Goal: Task Accomplishment & Management: Manage account settings

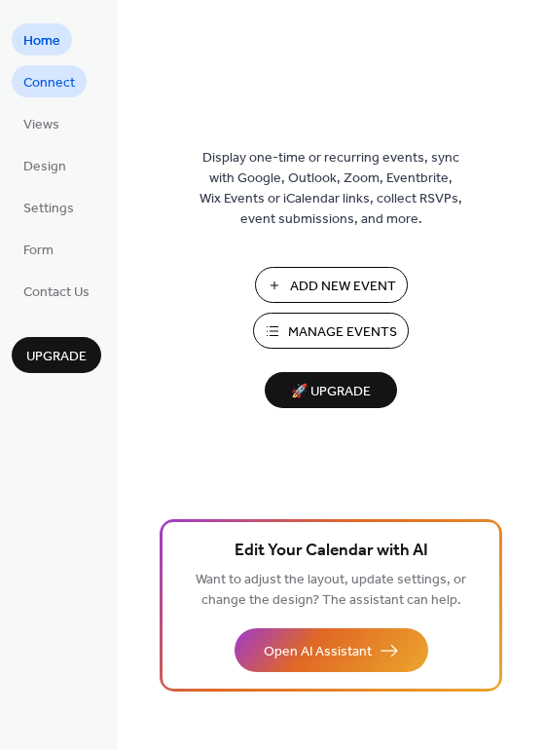
click at [72, 92] on span "Connect" at bounding box center [49, 83] width 52 height 20
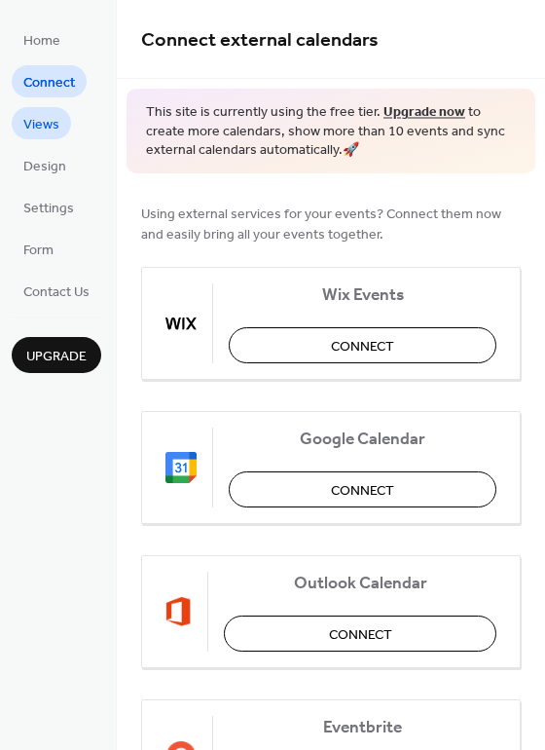
click at [43, 127] on span "Views" at bounding box center [41, 125] width 36 height 20
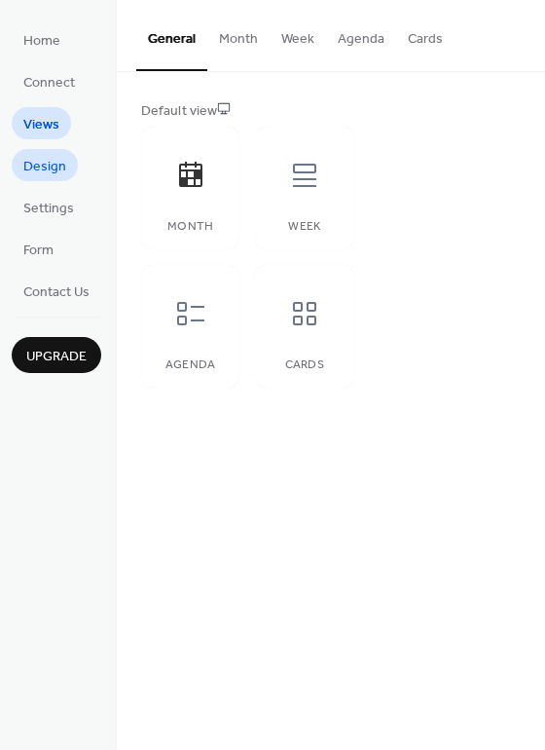
click at [51, 166] on span "Design" at bounding box center [44, 167] width 43 height 20
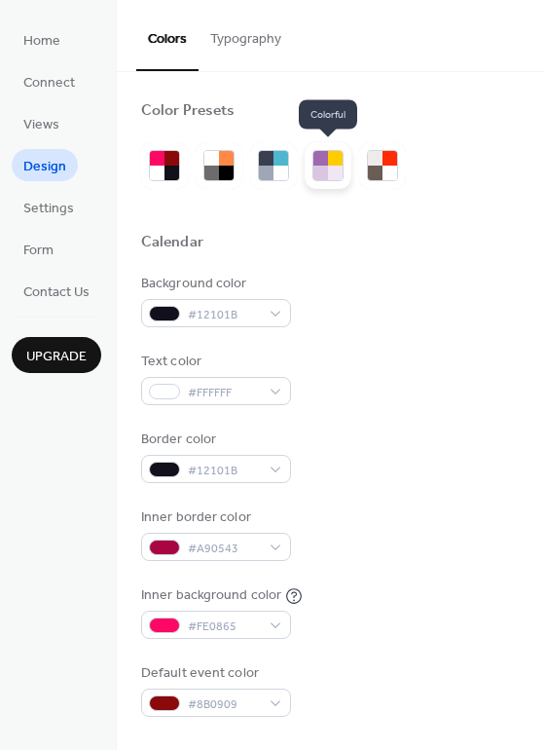
click at [326, 163] on div at bounding box center [320, 158] width 15 height 15
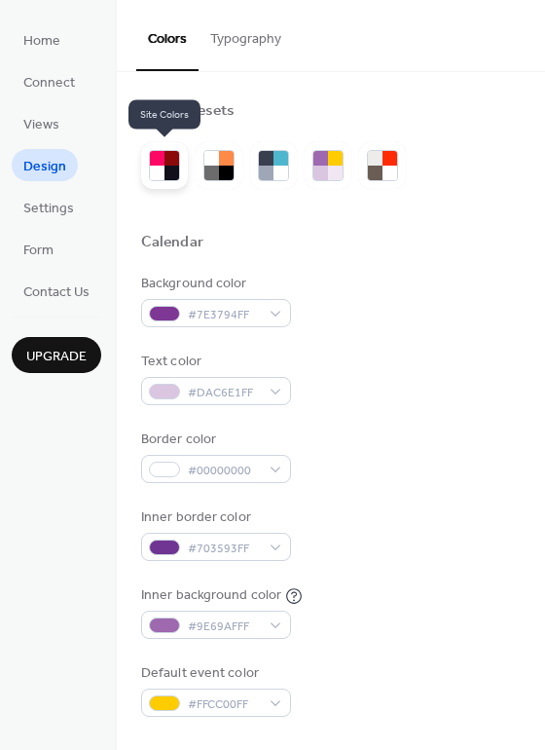
click at [169, 165] on div at bounding box center [172, 172] width 15 height 15
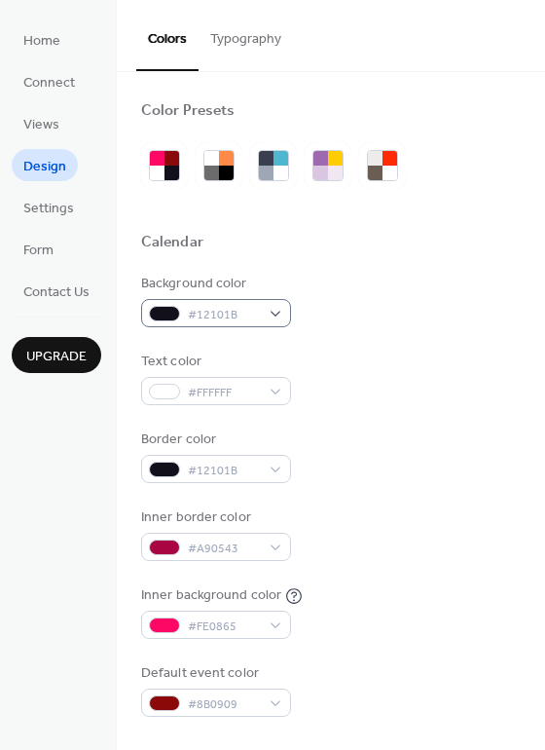
scroll to position [171, 0]
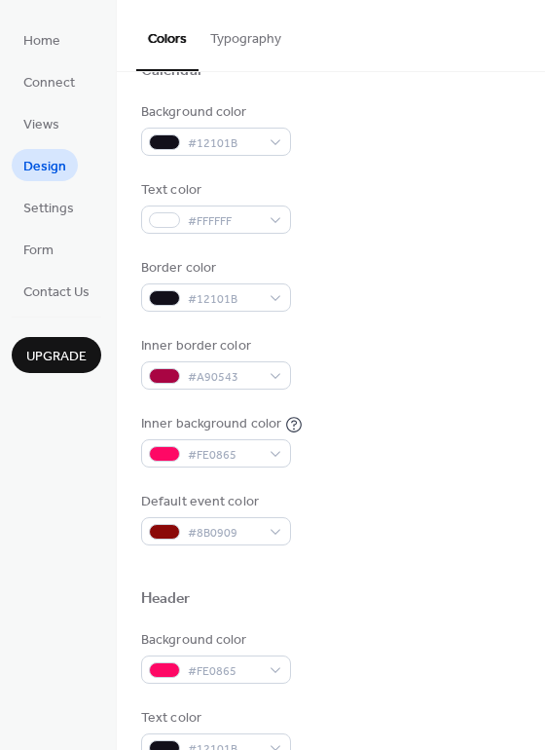
click at [278, 120] on div "Background color" at bounding box center [214, 112] width 146 height 20
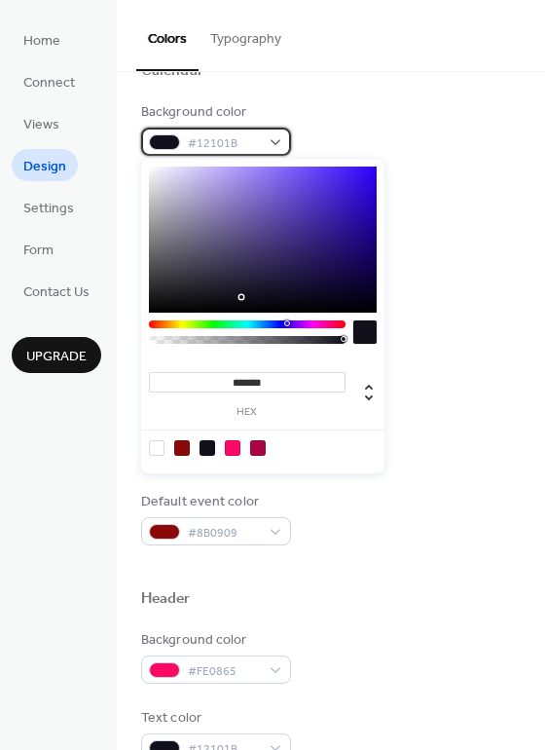
click at [266, 138] on div "#12101B" at bounding box center [216, 142] width 150 height 28
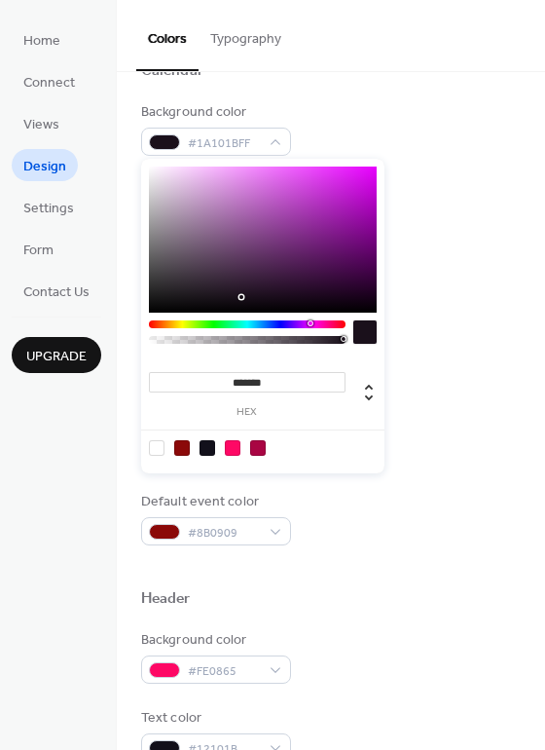
click at [309, 322] on div at bounding box center [247, 324] width 197 height 8
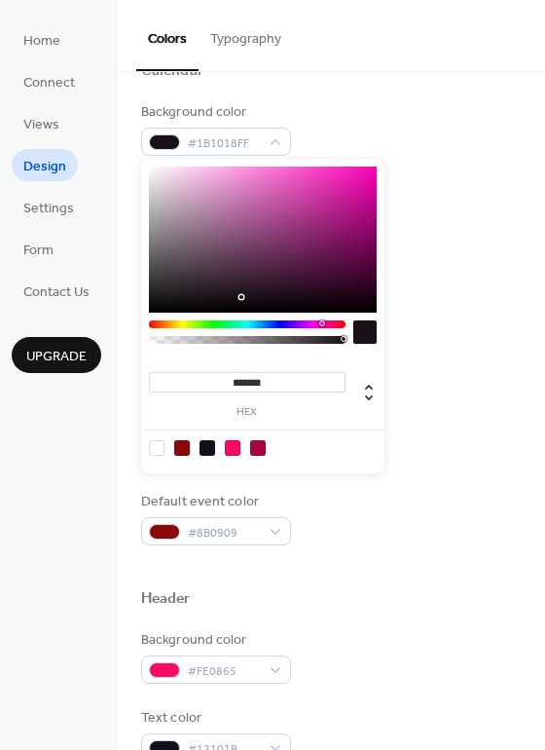
click at [322, 322] on div at bounding box center [247, 324] width 197 height 8
click at [323, 323] on div at bounding box center [322, 323] width 6 height 6
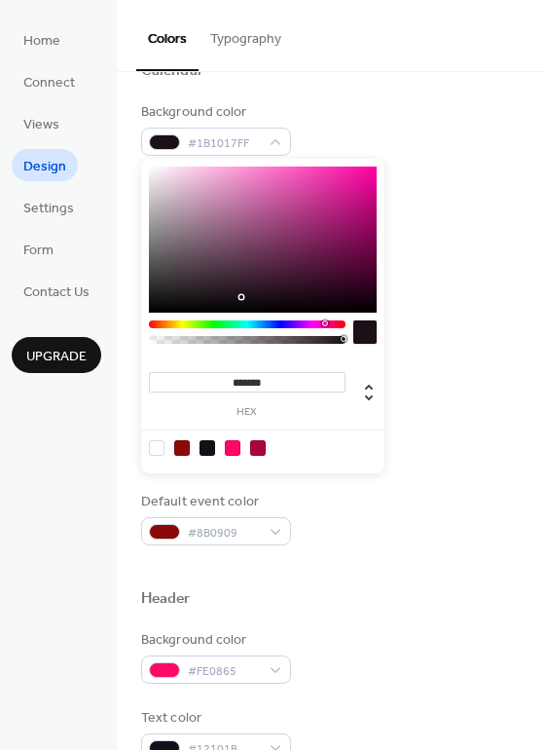
click at [311, 189] on div at bounding box center [263, 239] width 228 height 146
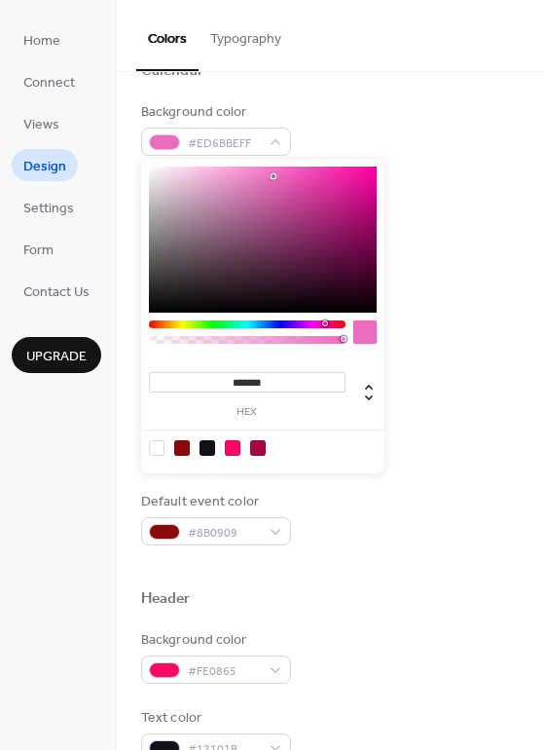
drag, startPoint x: 308, startPoint y: 186, endPoint x: 273, endPoint y: 176, distance: 36.4
click at [273, 176] on div at bounding box center [263, 239] width 228 height 146
click at [166, 318] on div "******* hex" at bounding box center [262, 316] width 243 height 314
click at [166, 329] on div at bounding box center [247, 336] width 197 height 33
click at [165, 322] on div at bounding box center [247, 324] width 197 height 8
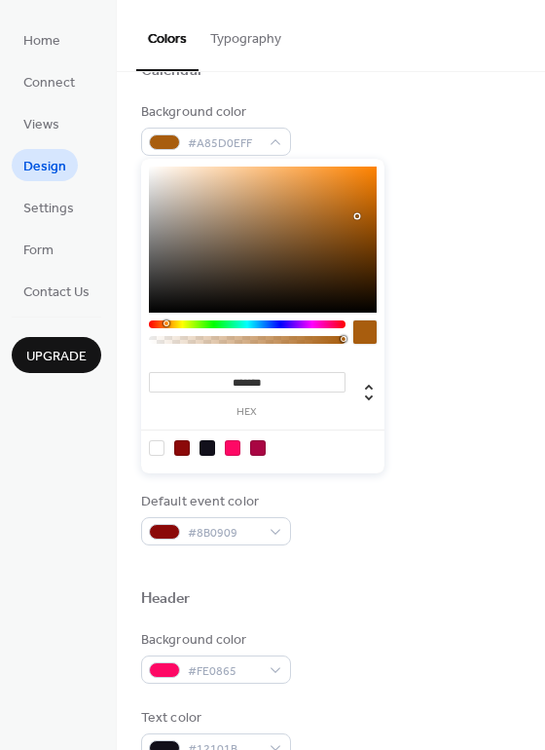
drag, startPoint x: 271, startPoint y: 170, endPoint x: 357, endPoint y: 216, distance: 98.0
click at [357, 216] on div at bounding box center [263, 239] width 228 height 146
drag, startPoint x: 357, startPoint y: 206, endPoint x: 359, endPoint y: 195, distance: 11.8
click at [359, 195] on div at bounding box center [263, 239] width 228 height 146
click at [164, 325] on div at bounding box center [165, 323] width 6 height 6
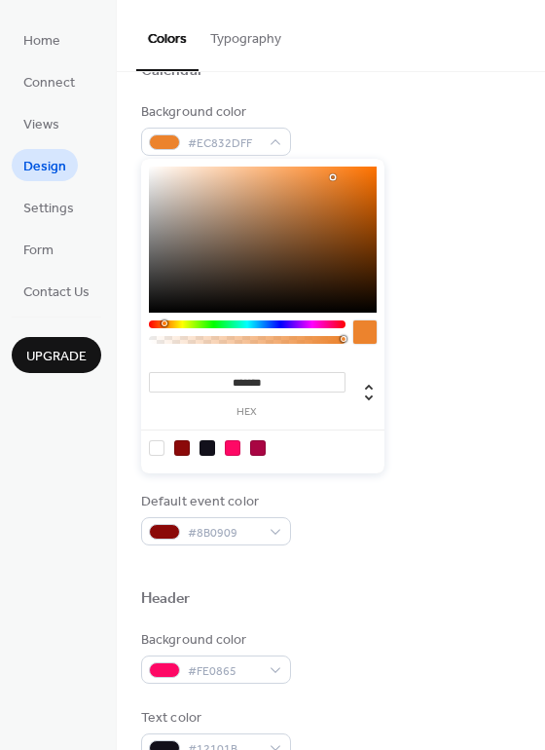
click at [333, 177] on div at bounding box center [263, 239] width 228 height 146
type input "*******"
click at [357, 177] on div at bounding box center [263, 239] width 228 height 146
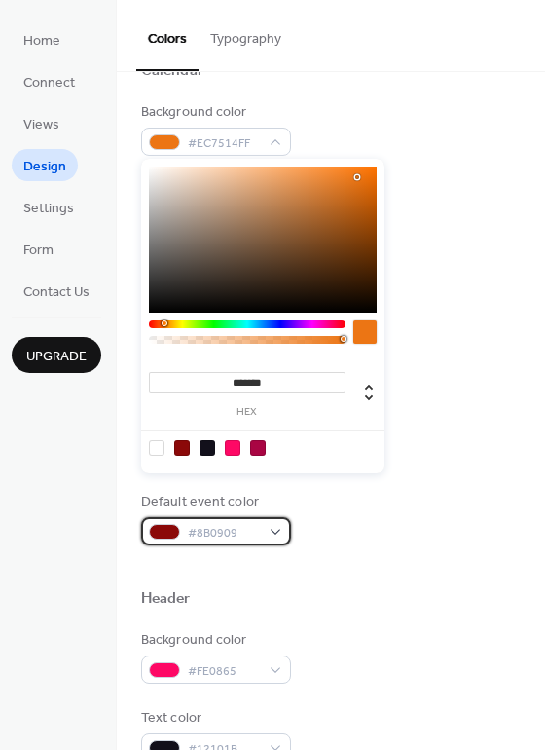
click at [204, 530] on span "#8B0909" at bounding box center [224, 533] width 72 height 20
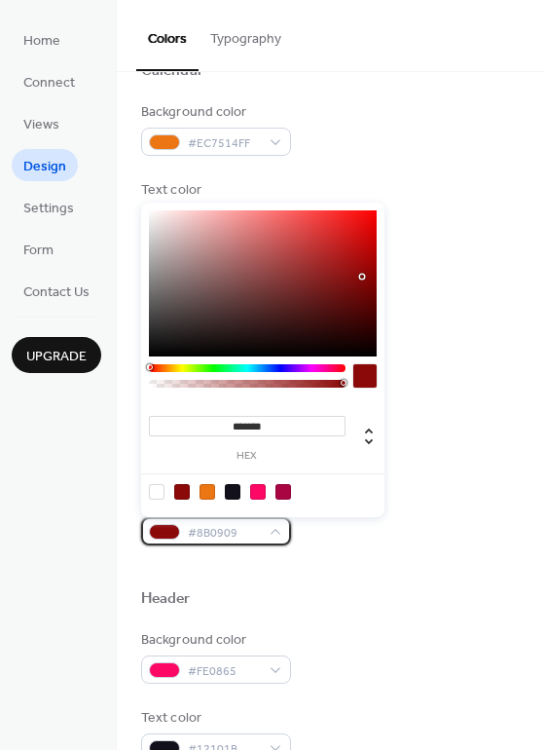
scroll to position [70, 0]
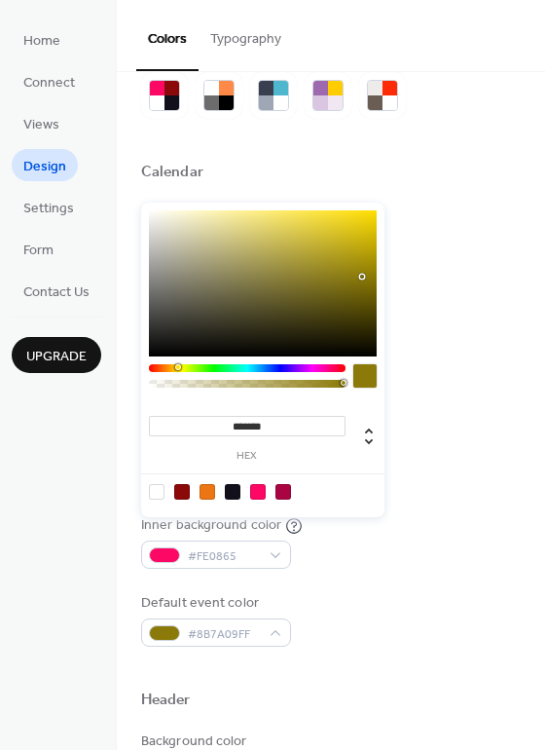
click at [177, 367] on div "******* hex" at bounding box center [262, 359] width 243 height 314
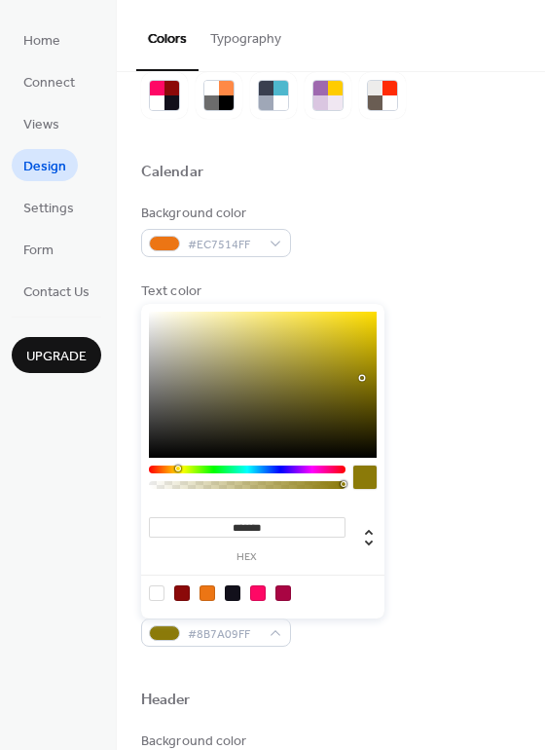
click at [178, 466] on div at bounding box center [178, 468] width 6 height 6
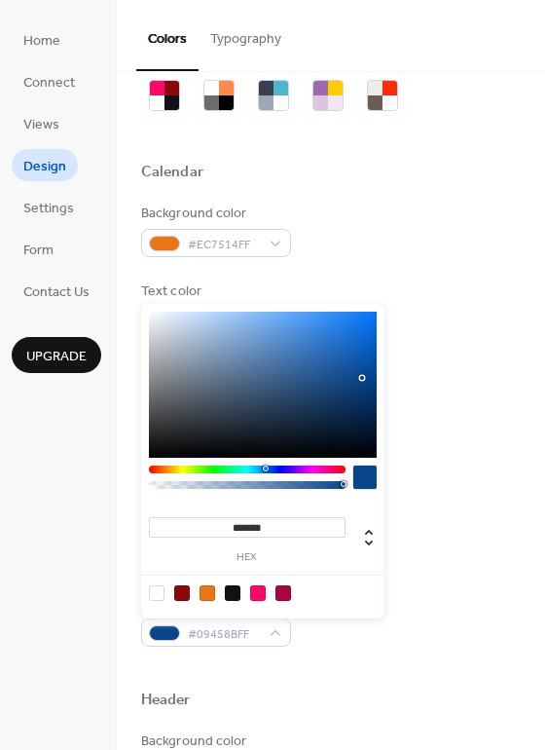
drag, startPoint x: 192, startPoint y: 464, endPoint x: 270, endPoint y: 466, distance: 77.9
click at [270, 466] on div at bounding box center [247, 469] width 197 height 8
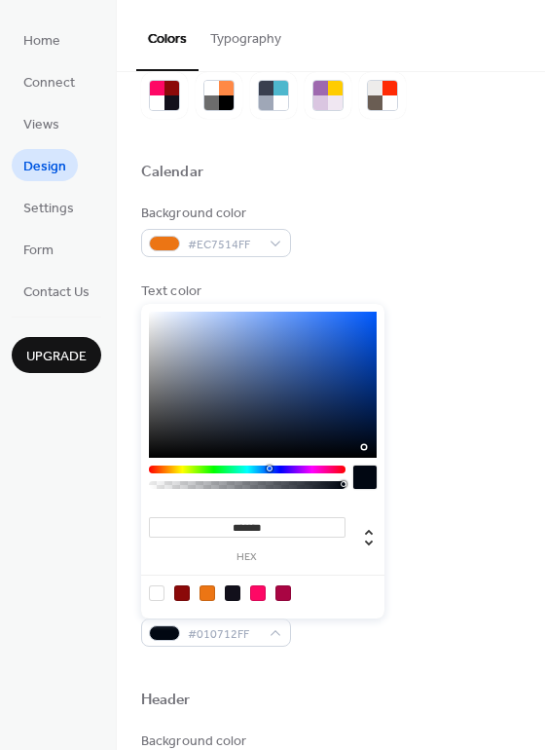
click at [361, 447] on div at bounding box center [263, 385] width 228 height 146
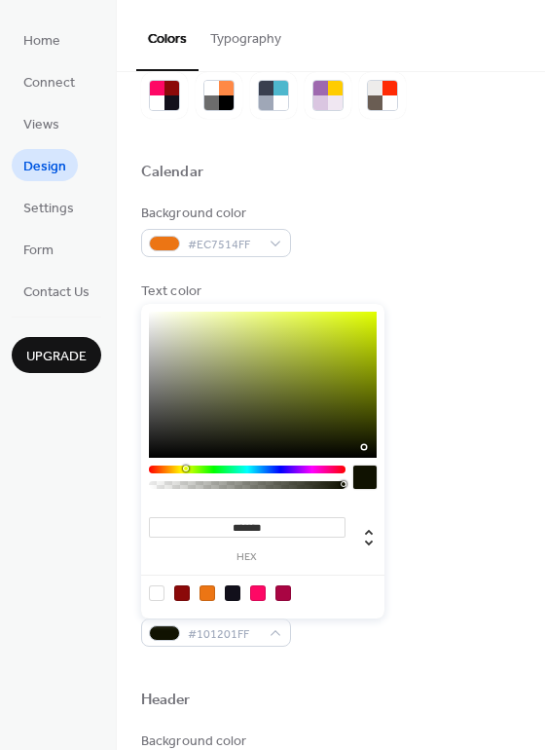
click at [186, 465] on div at bounding box center [247, 469] width 197 height 8
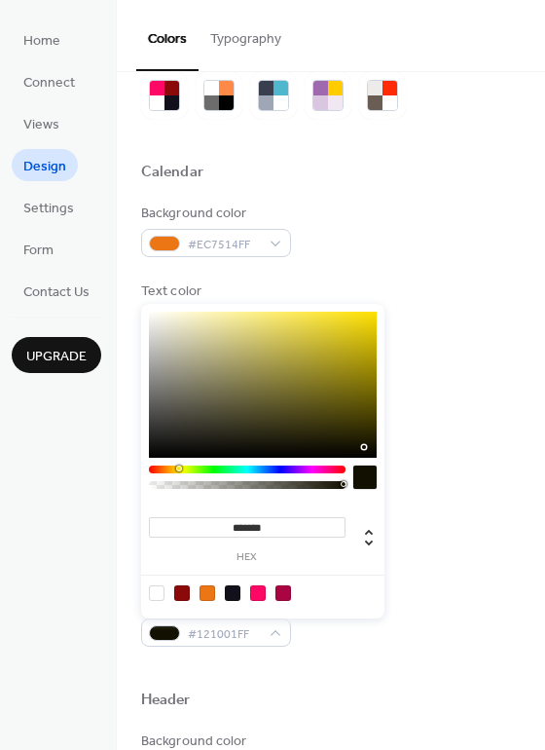
click at [178, 468] on div at bounding box center [247, 469] width 197 height 8
click at [175, 468] on div at bounding box center [177, 468] width 6 height 6
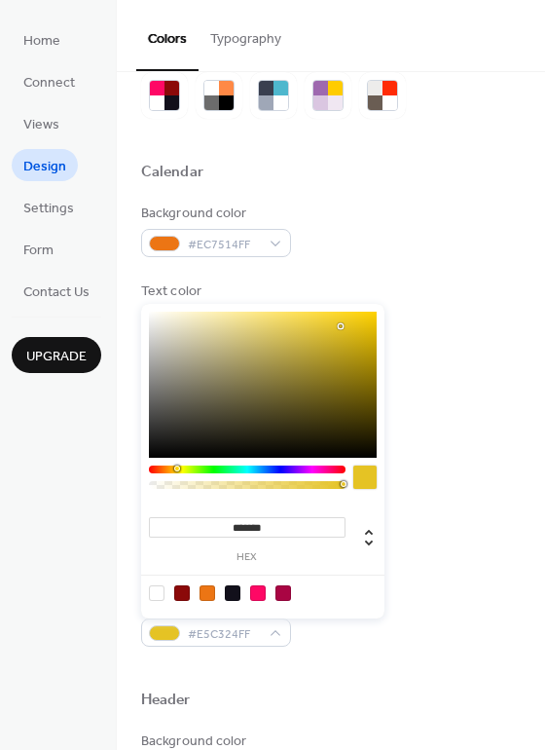
click at [341, 326] on div at bounding box center [263, 385] width 228 height 146
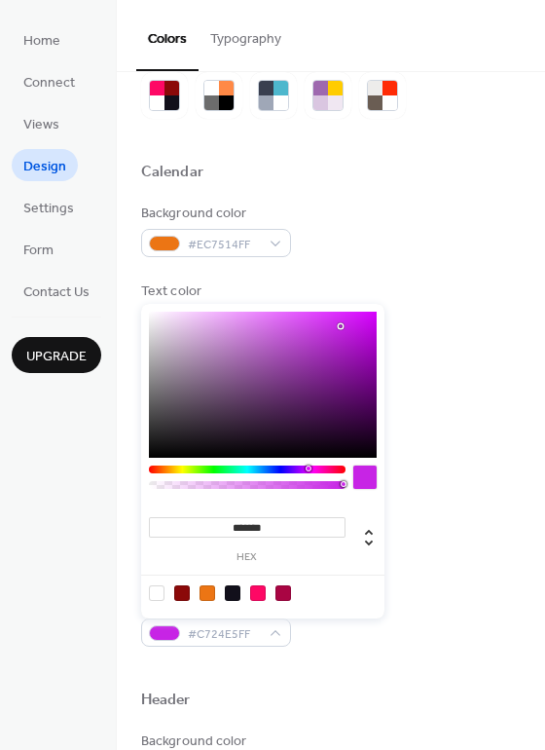
click at [308, 469] on div at bounding box center [247, 469] width 197 height 8
click at [318, 462] on div "******* hex" at bounding box center [262, 461] width 243 height 314
click at [256, 592] on div at bounding box center [258, 593] width 16 height 16
type input "*******"
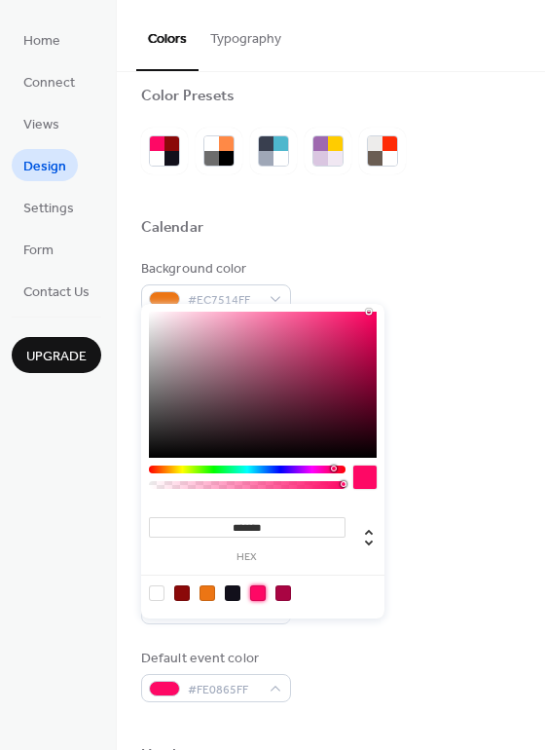
scroll to position [0, 0]
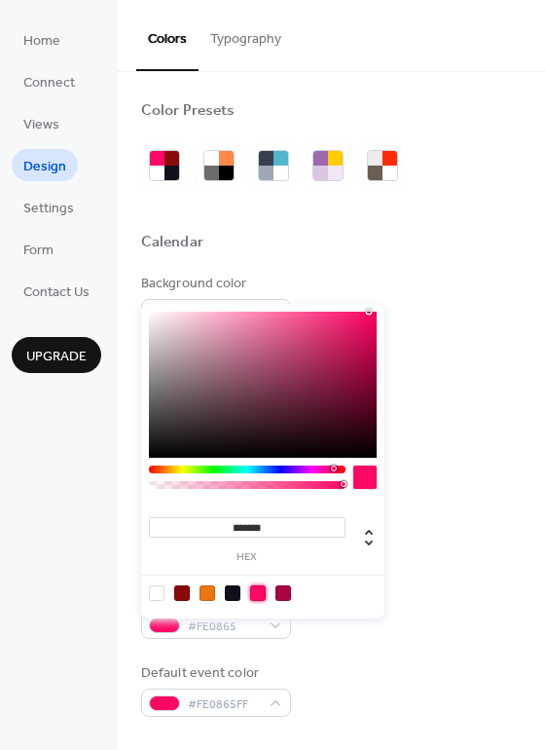
click at [443, 448] on div "Border color #12101B" at bounding box center [331, 456] width 380 height 54
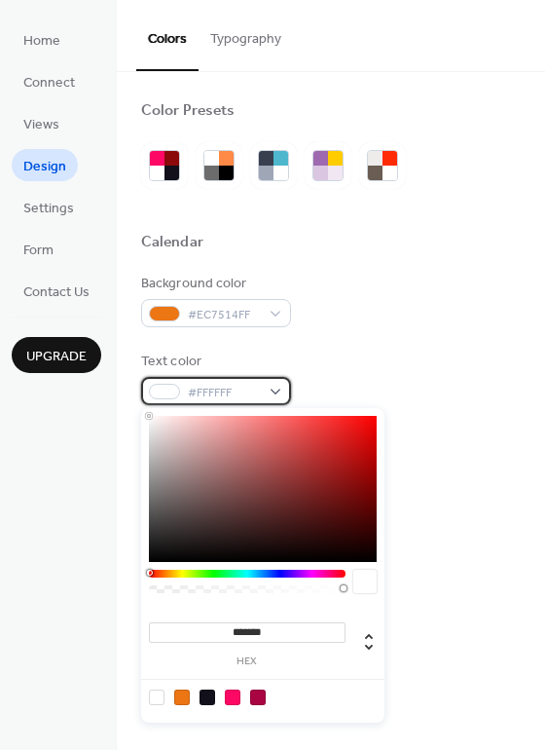
click at [258, 388] on span "#FFFFFF" at bounding box center [224, 393] width 72 height 20
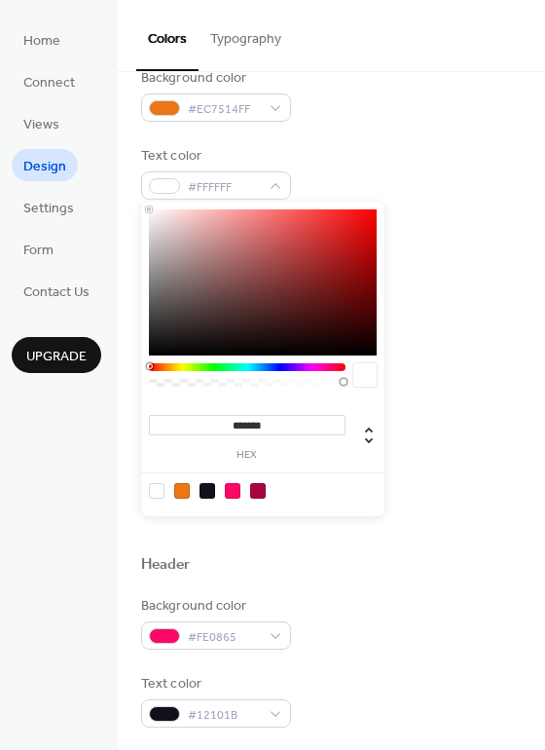
click at [418, 325] on div "Inner border color #A90543" at bounding box center [331, 329] width 380 height 54
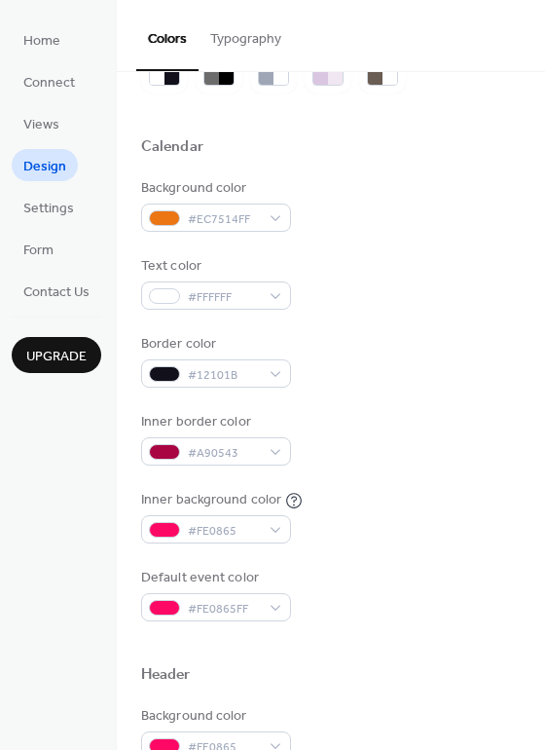
scroll to position [93, 0]
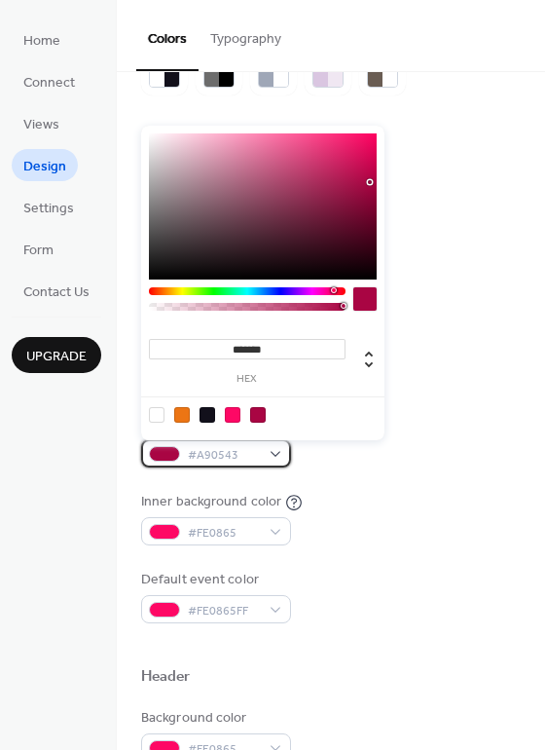
click at [285, 451] on div "#A90543" at bounding box center [216, 453] width 150 height 28
type input "*******"
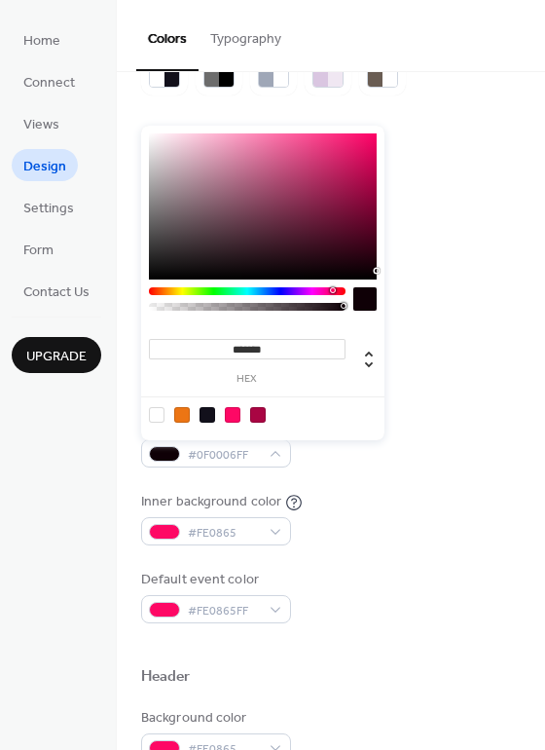
click at [370, 271] on div at bounding box center [263, 206] width 228 height 146
click at [451, 348] on div "Border color #12101B" at bounding box center [331, 363] width 380 height 54
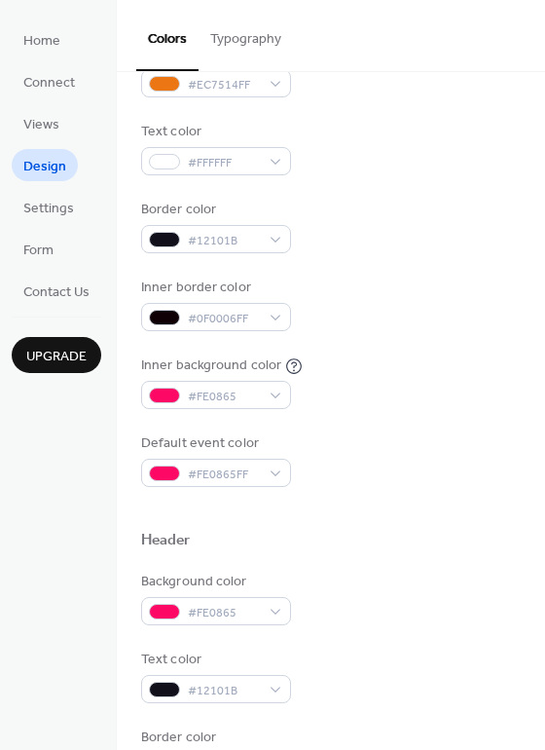
scroll to position [232, 0]
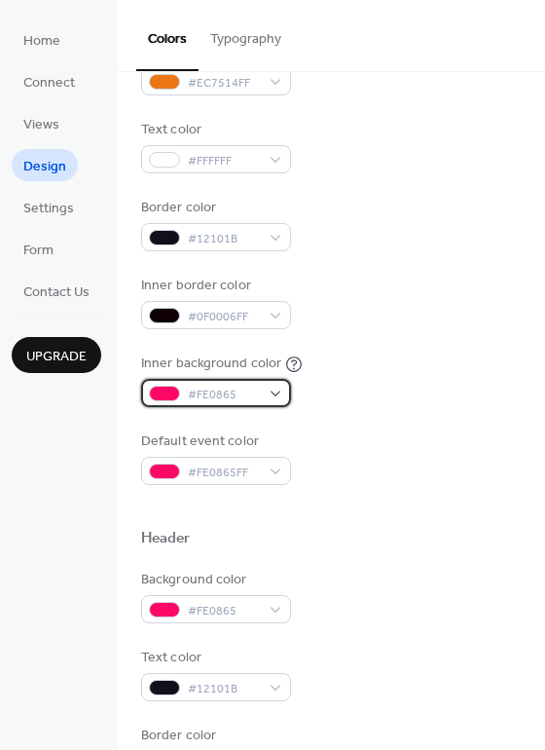
click at [245, 393] on span "#FE0865" at bounding box center [224, 395] width 72 height 20
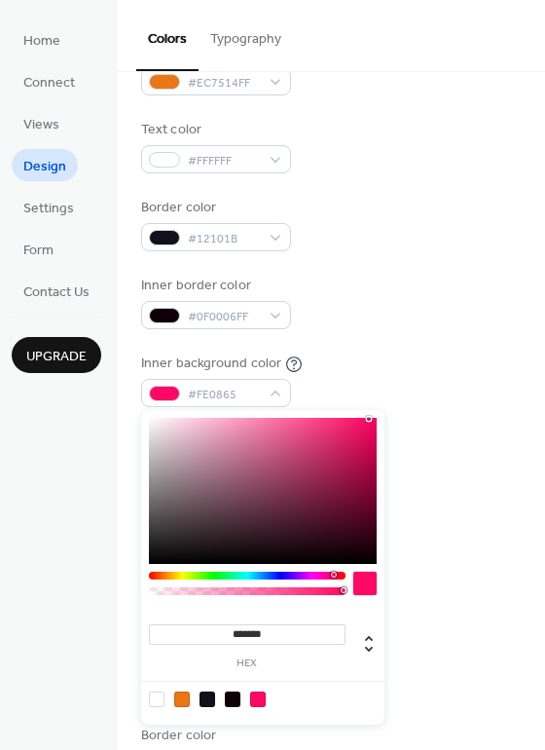
click at [165, 573] on div at bounding box center [247, 575] width 197 height 8
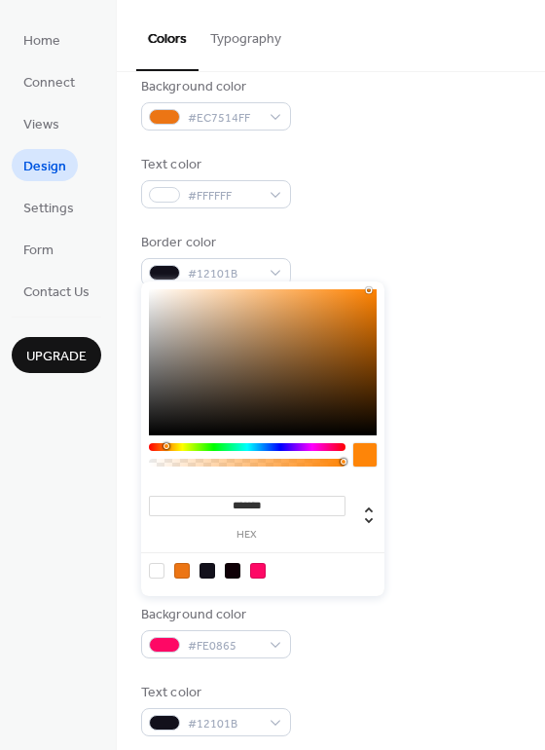
scroll to position [65, 0]
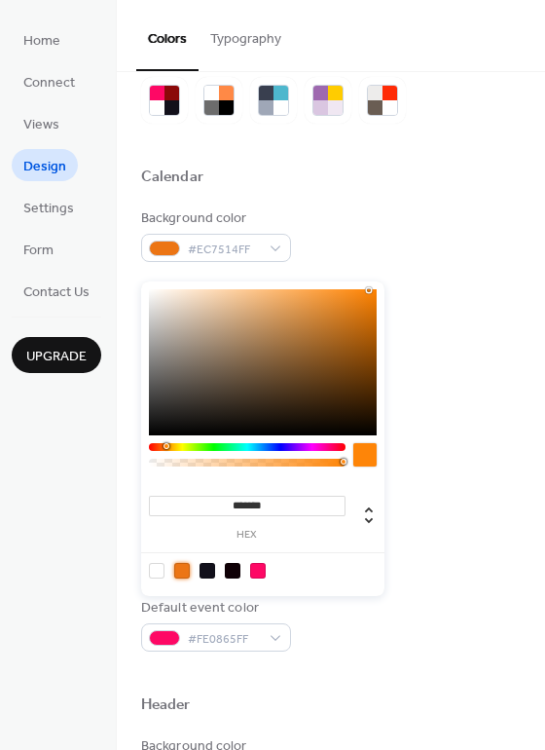
click at [181, 564] on div at bounding box center [182, 571] width 16 height 16
type input "*******"
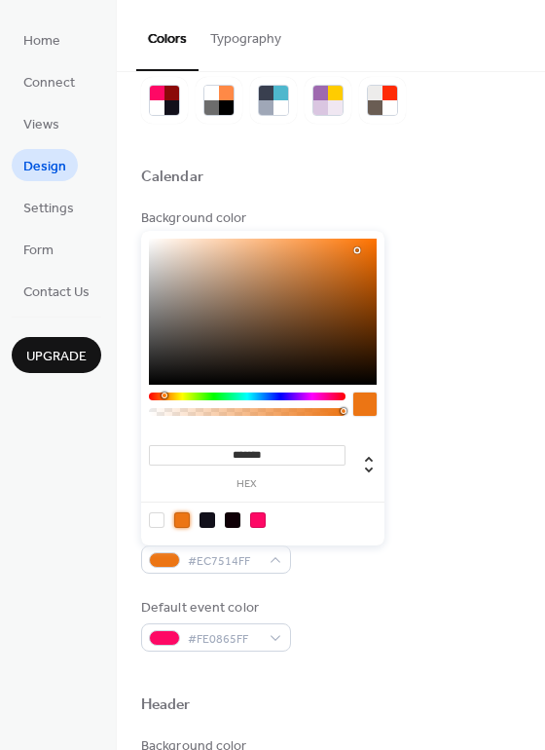
scroll to position [0, 0]
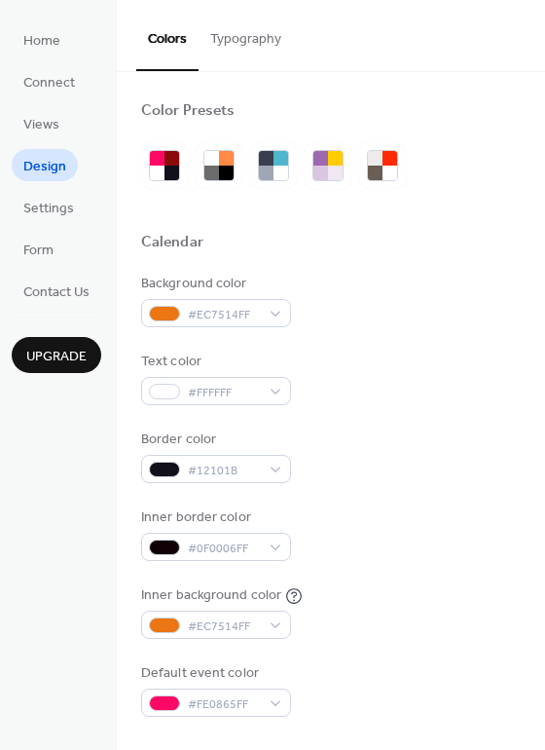
click at [431, 101] on div "Color Presets" at bounding box center [331, 113] width 380 height 25
click at [252, 308] on span "#EC7514FF" at bounding box center [224, 315] width 72 height 20
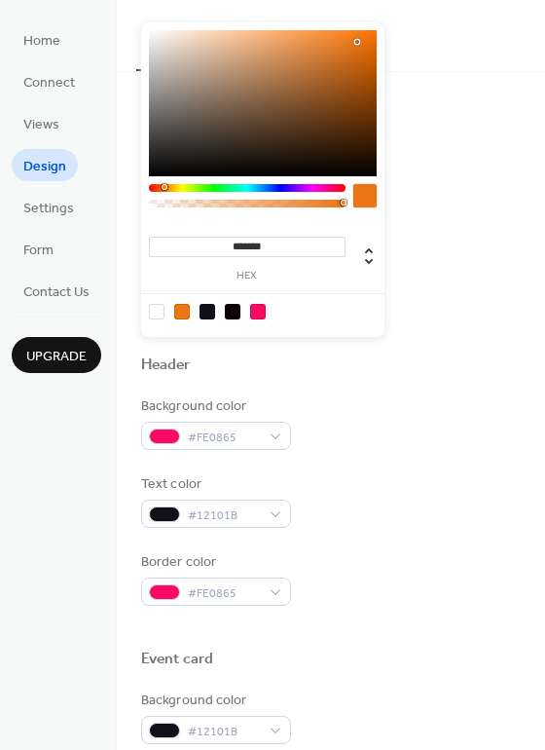
scroll to position [404, 0]
click at [254, 309] on div at bounding box center [258, 312] width 16 height 16
type input "*******"
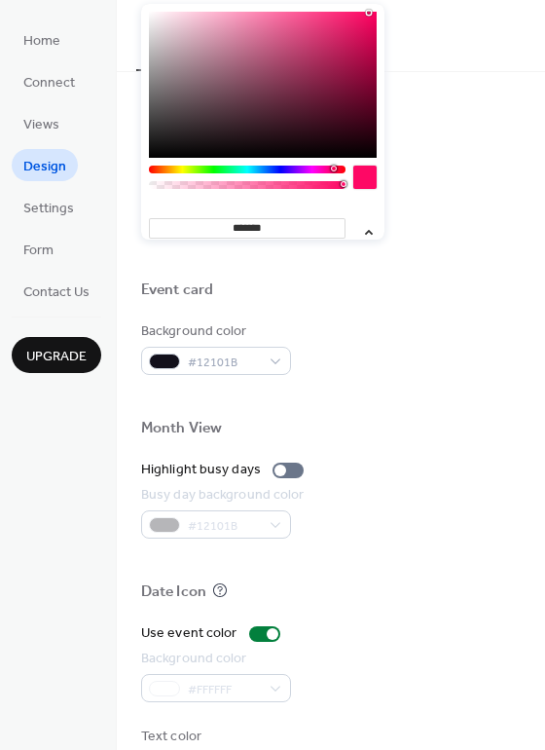
scroll to position [832, 0]
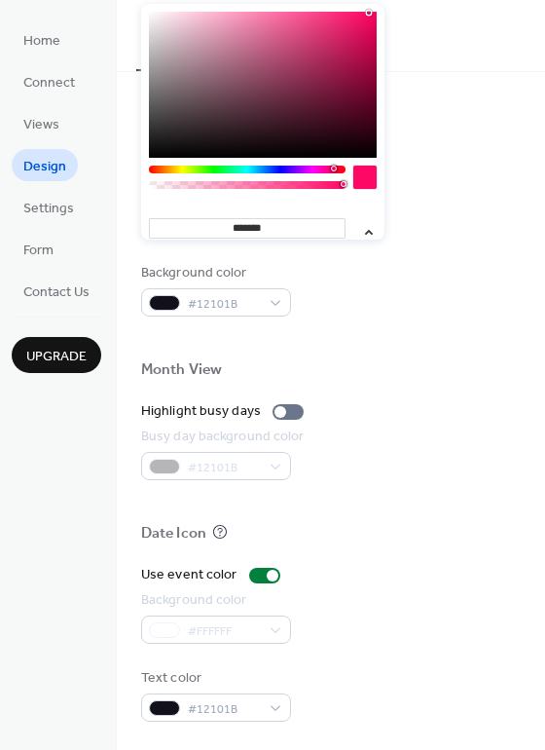
click at [430, 369] on div "Month View" at bounding box center [331, 372] width 380 height 25
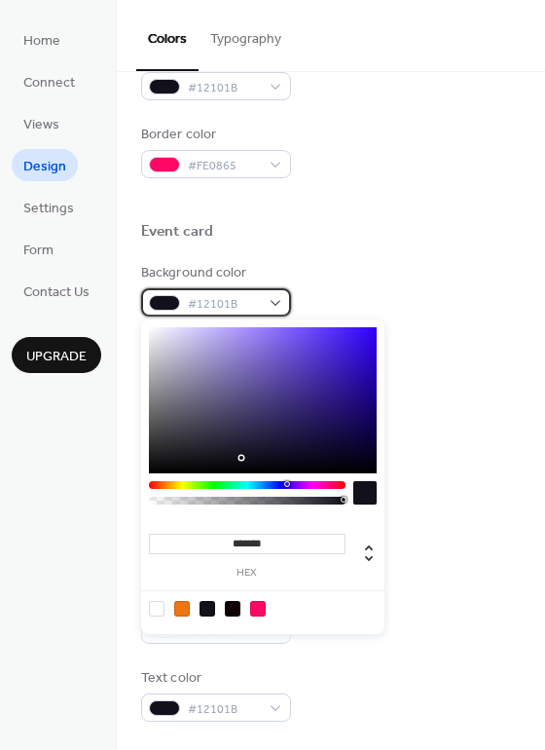
click at [271, 305] on div "#12101B" at bounding box center [216, 302] width 150 height 28
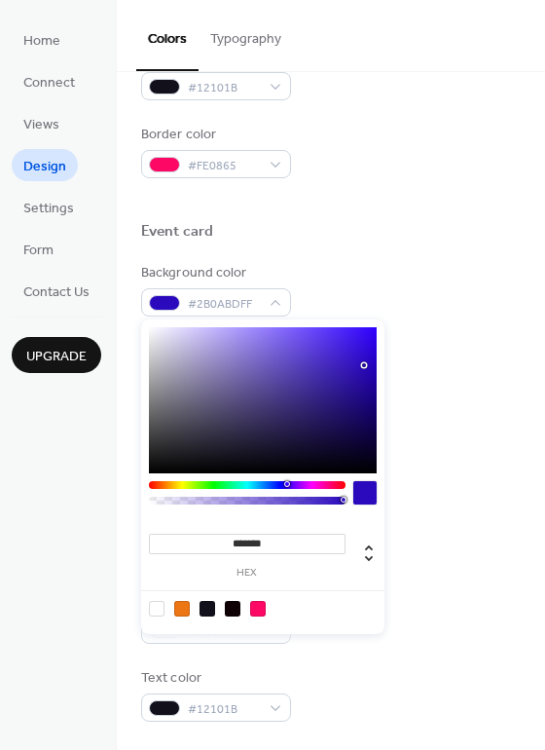
click at [364, 365] on div at bounding box center [263, 400] width 228 height 146
type input "*******"
click at [366, 464] on div at bounding box center [263, 400] width 228 height 146
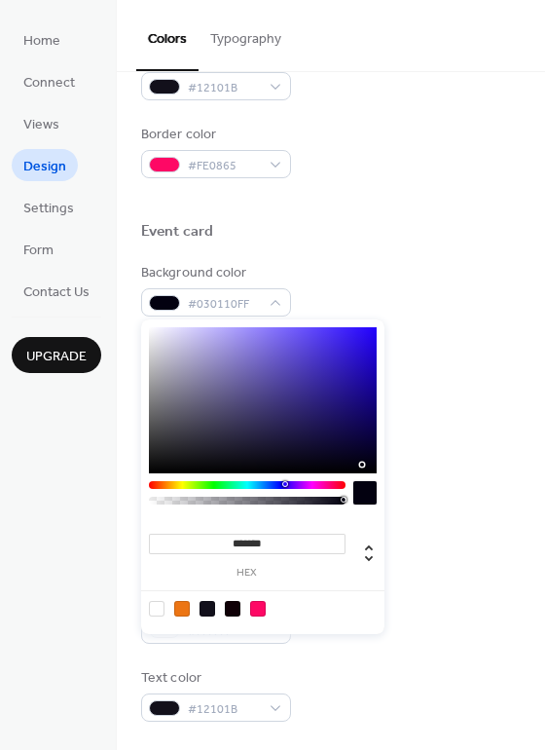
click at [422, 392] on div at bounding box center [331, 394] width 380 height 16
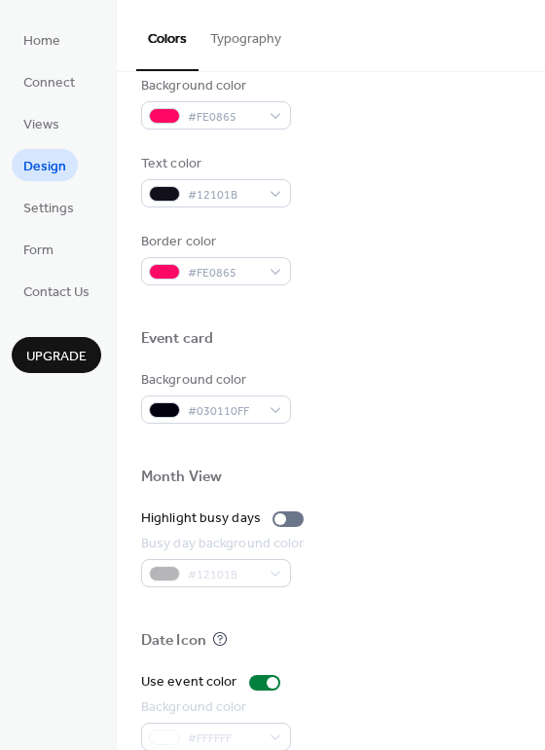
scroll to position [724, 0]
click at [279, 515] on div at bounding box center [281, 520] width 12 height 12
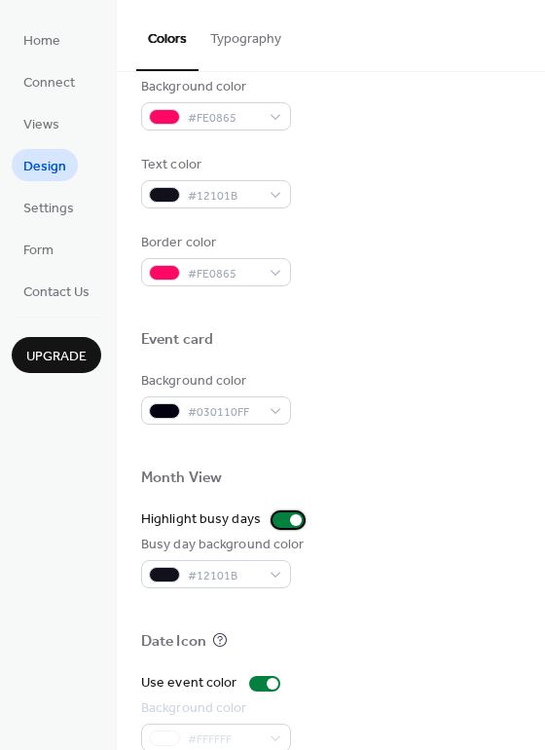
click at [279, 515] on div at bounding box center [288, 520] width 31 height 16
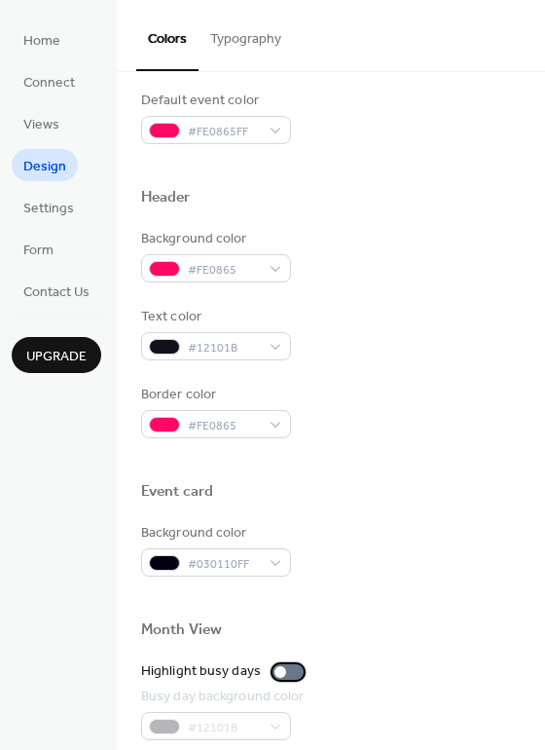
scroll to position [569, 0]
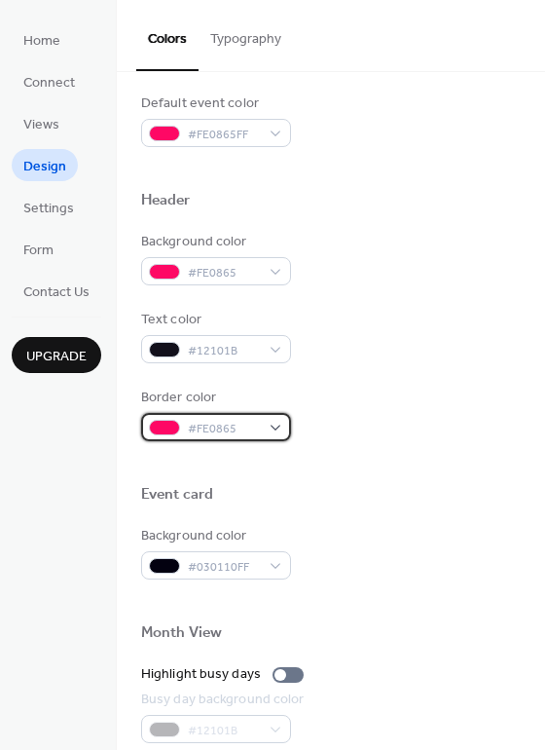
click at [237, 426] on span "#FE0865" at bounding box center [224, 429] width 72 height 20
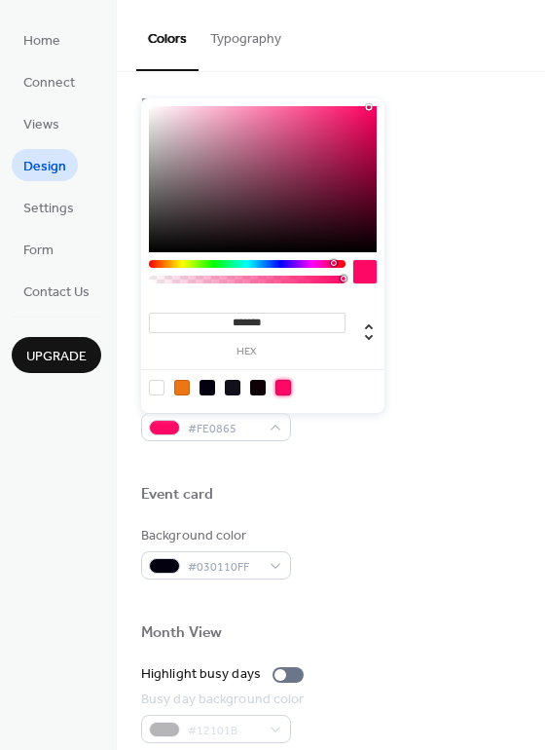
click at [283, 388] on div at bounding box center [283, 388] width 16 height 16
click at [349, 448] on div at bounding box center [331, 463] width 380 height 44
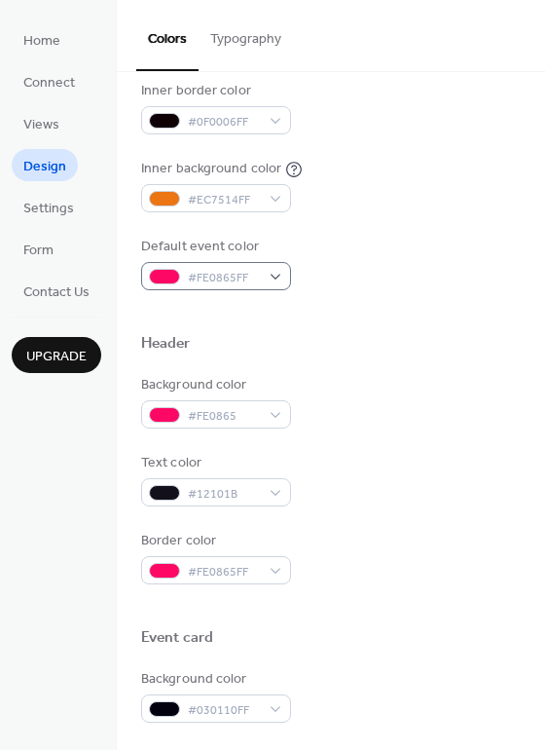
scroll to position [427, 0]
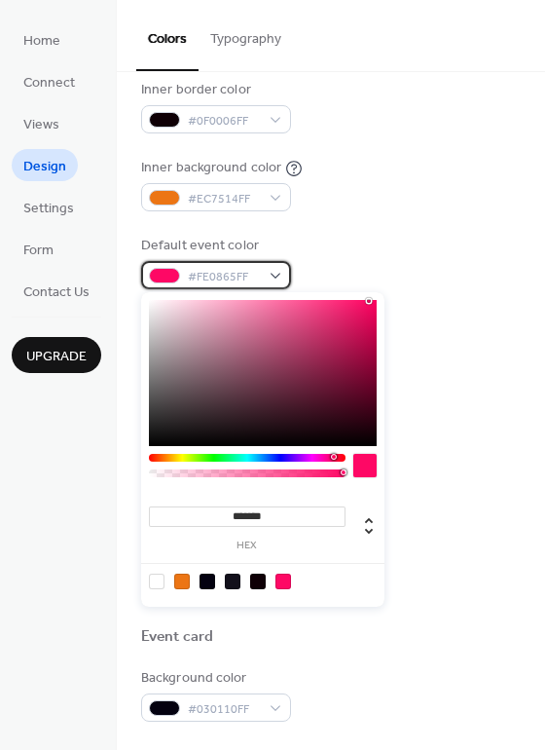
click at [251, 283] on span "#FE0865FF" at bounding box center [224, 277] width 72 height 20
click at [172, 459] on div at bounding box center [247, 458] width 197 height 8
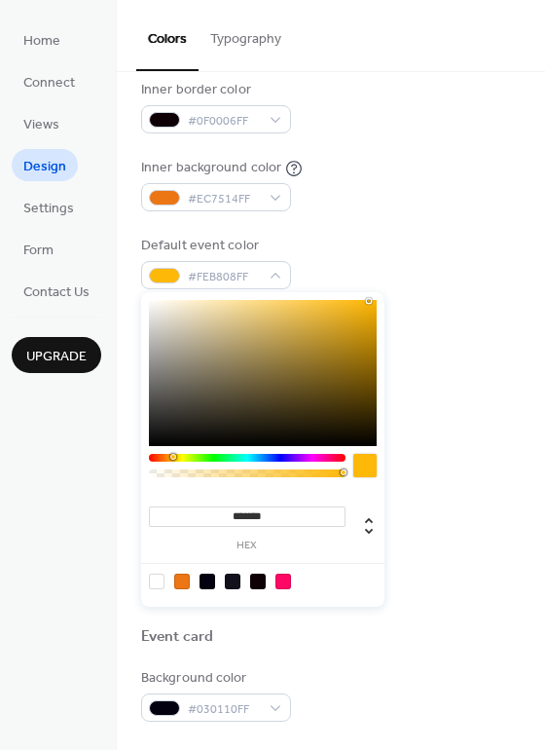
click at [175, 461] on div at bounding box center [247, 470] width 197 height 33
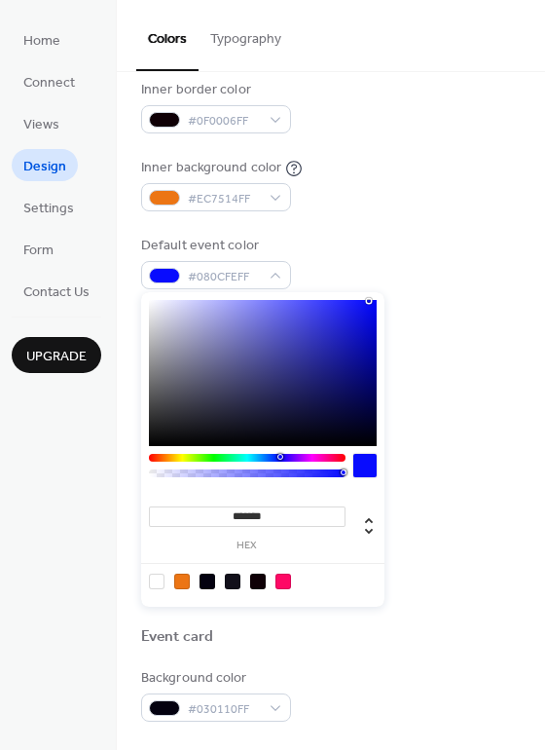
click at [279, 456] on div at bounding box center [247, 458] width 197 height 8
drag, startPoint x: 359, startPoint y: 302, endPoint x: 319, endPoint y: 302, distance: 39.9
click at [319, 302] on div at bounding box center [263, 373] width 228 height 146
click at [314, 303] on div at bounding box center [263, 373] width 228 height 146
click at [295, 306] on div at bounding box center [263, 373] width 228 height 146
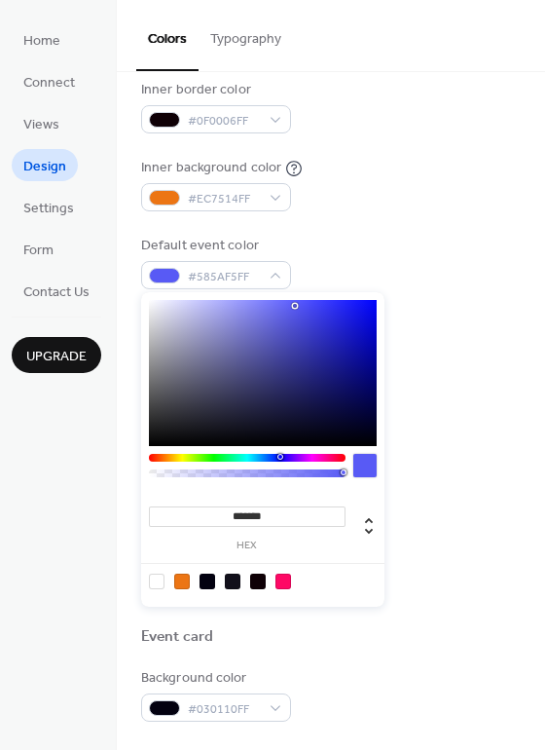
click at [295, 306] on div at bounding box center [295, 306] width 4 height 4
click at [318, 305] on div at bounding box center [263, 373] width 228 height 146
click at [335, 307] on div at bounding box center [263, 373] width 228 height 146
click at [348, 306] on div at bounding box center [263, 373] width 228 height 146
click at [368, 300] on div at bounding box center [263, 373] width 228 height 146
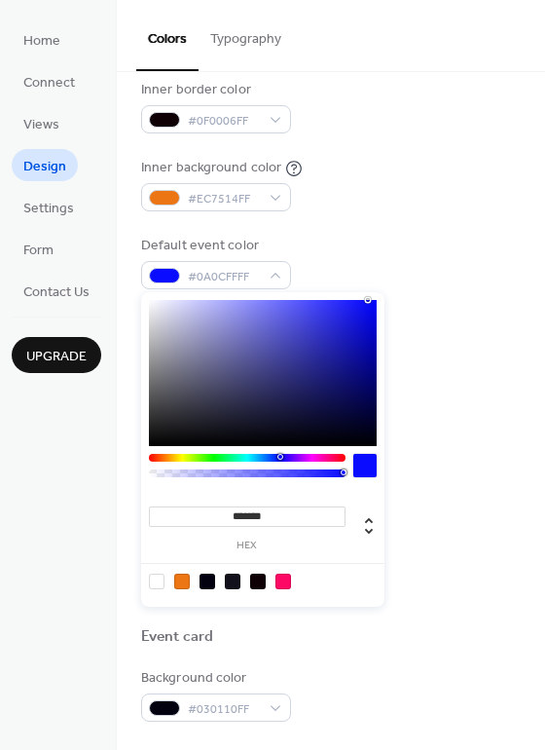
type input "**"
drag, startPoint x: 338, startPoint y: 470, endPoint x: 291, endPoint y: 474, distance: 46.9
click at [291, 474] on div at bounding box center [247, 473] width 191 height 8
type input "*"
drag, startPoint x: 291, startPoint y: 474, endPoint x: 382, endPoint y: 464, distance: 91.1
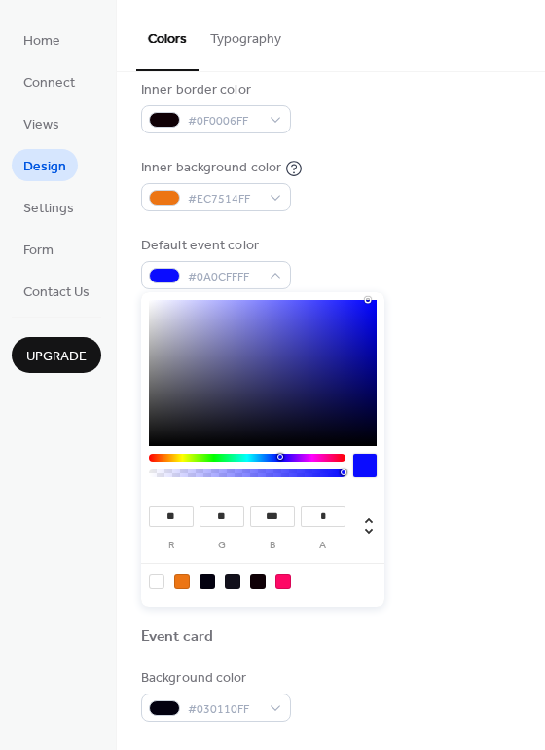
click at [382, 464] on div "** r ** g *** b * a" at bounding box center [262, 449] width 243 height 314
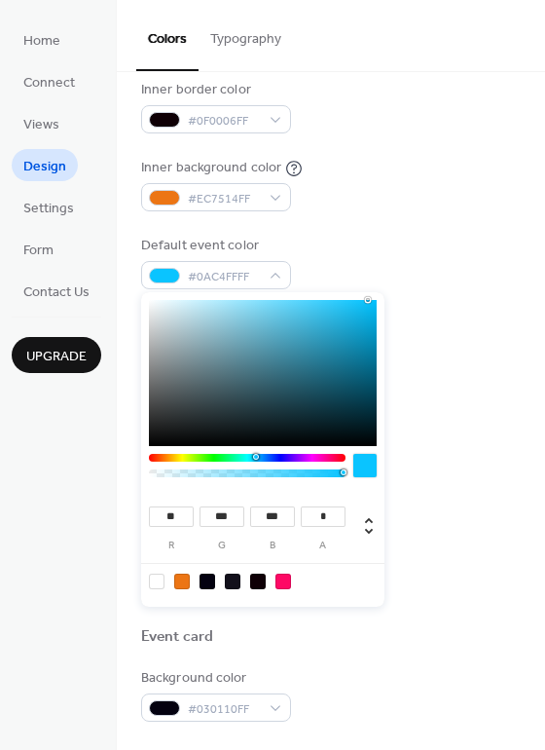
click at [255, 459] on div at bounding box center [247, 458] width 197 height 8
type input "***"
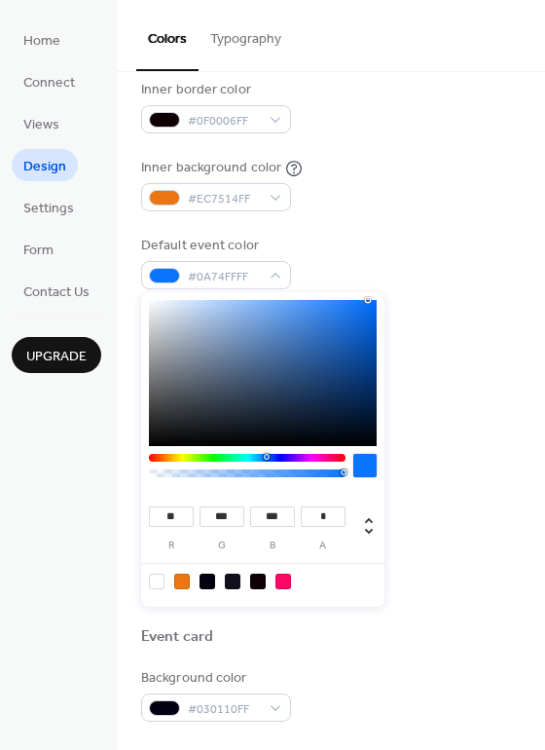
click at [266, 456] on div at bounding box center [247, 458] width 197 height 8
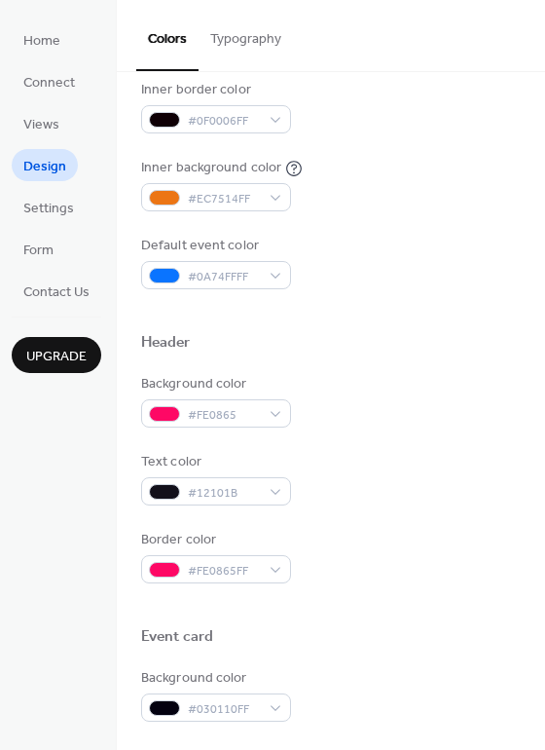
click at [416, 215] on div "Background color #FE0865FF Text color #FFFFFF Border color #12101B Inner border…" at bounding box center [331, 67] width 380 height 443
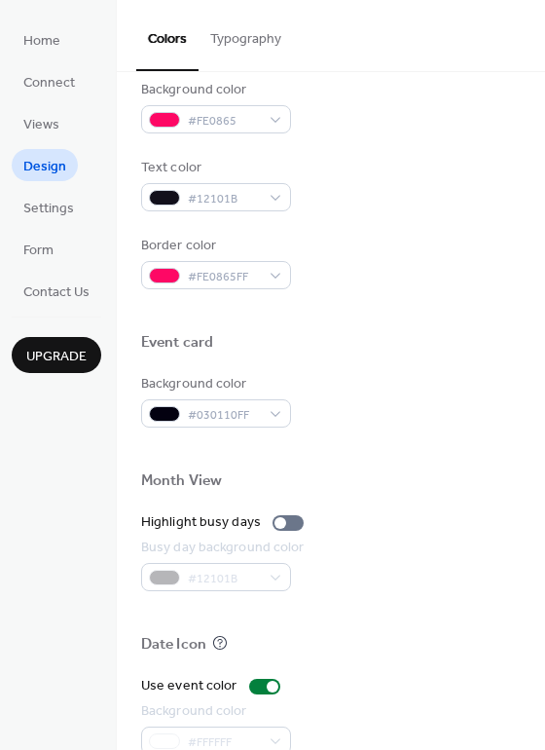
scroll to position [832, 0]
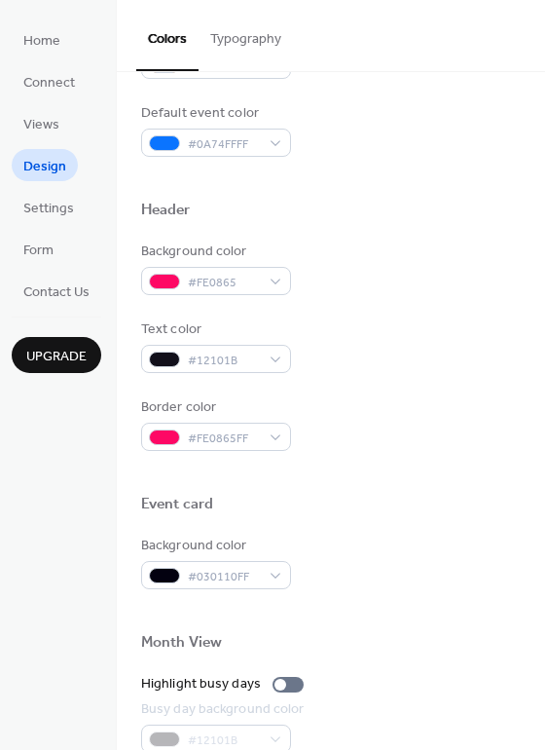
click at [277, 502] on div "Event card" at bounding box center [331, 507] width 380 height 25
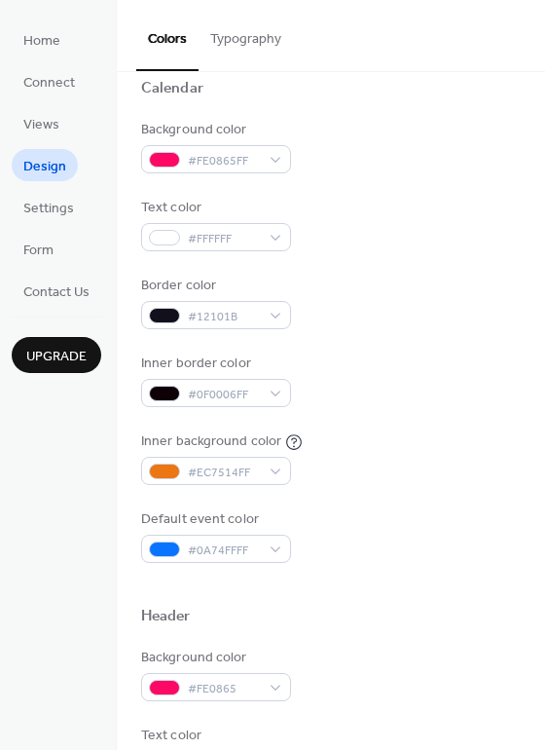
scroll to position [0, 0]
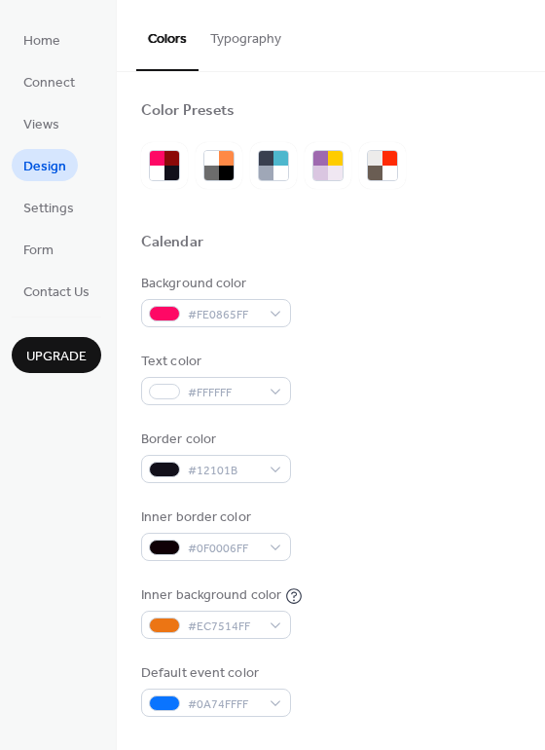
click at [252, 41] on button "Typography" at bounding box center [246, 34] width 94 height 69
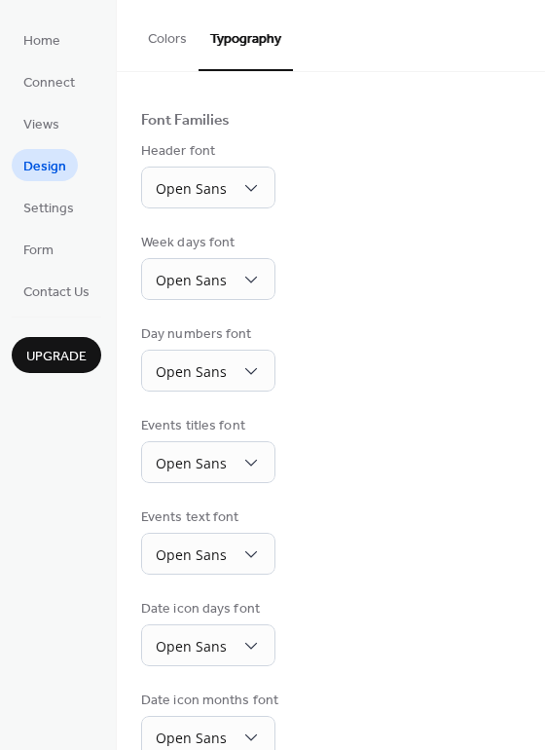
scroll to position [144, 0]
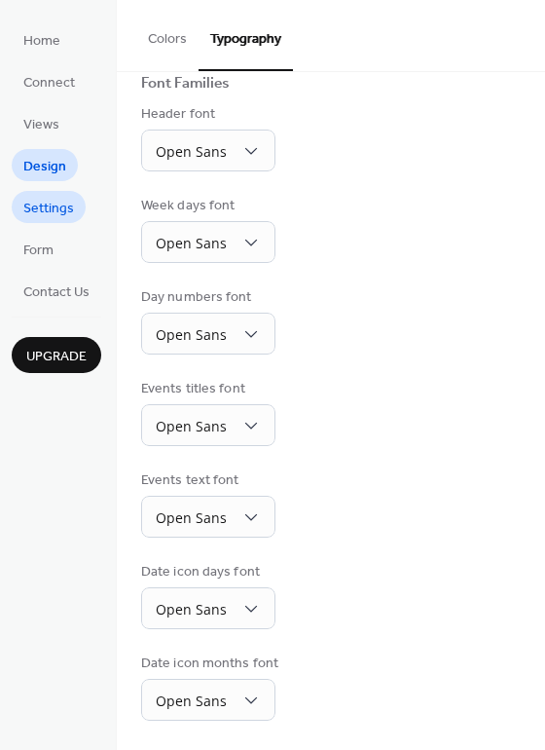
click at [57, 202] on span "Settings" at bounding box center [48, 209] width 51 height 20
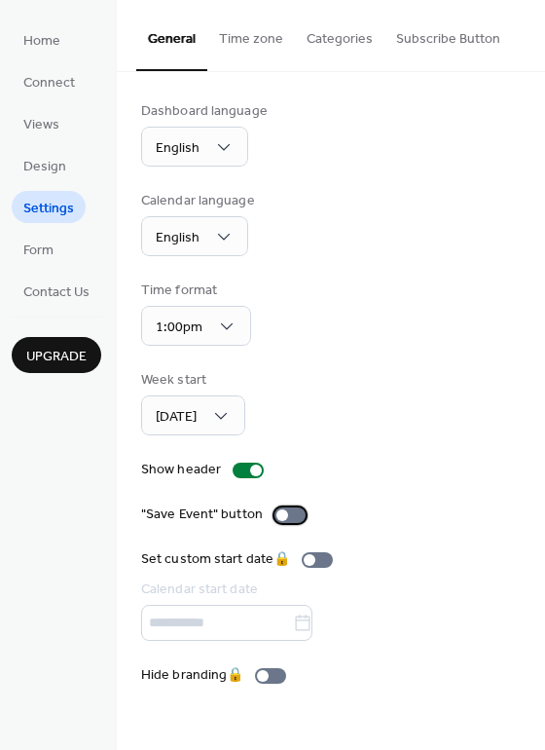
click at [280, 517] on div at bounding box center [282, 515] width 12 height 12
click at [41, 247] on span "Form" at bounding box center [38, 250] width 30 height 20
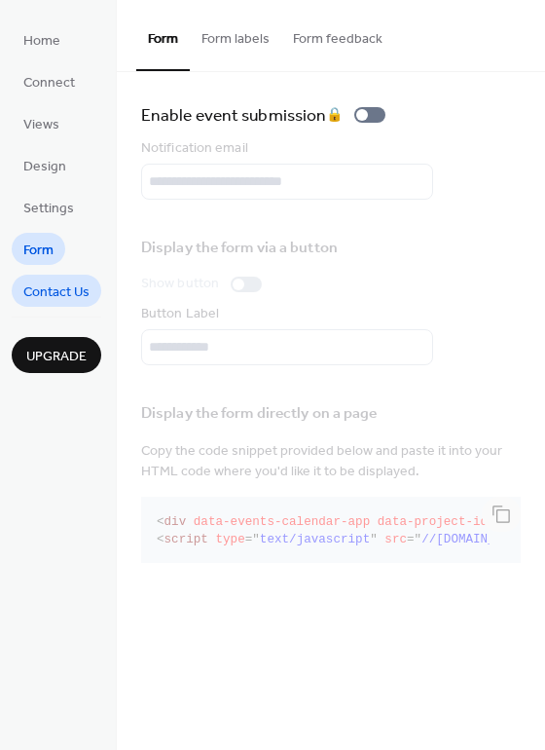
click at [62, 295] on span "Contact Us" at bounding box center [56, 292] width 66 height 20
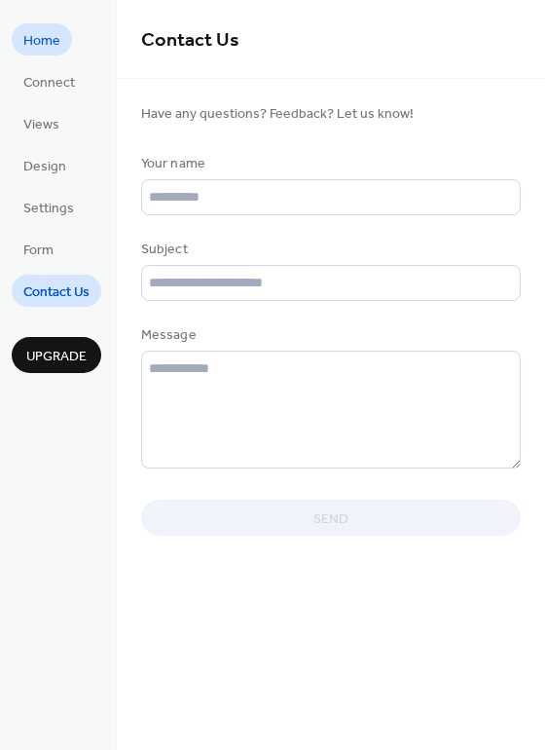
click at [52, 34] on span "Home" at bounding box center [41, 41] width 37 height 20
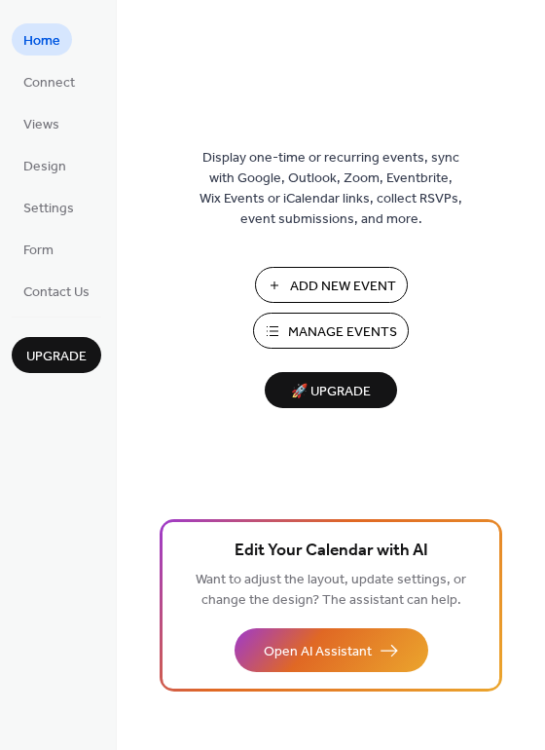
click at [353, 326] on span "Manage Events" at bounding box center [342, 332] width 109 height 20
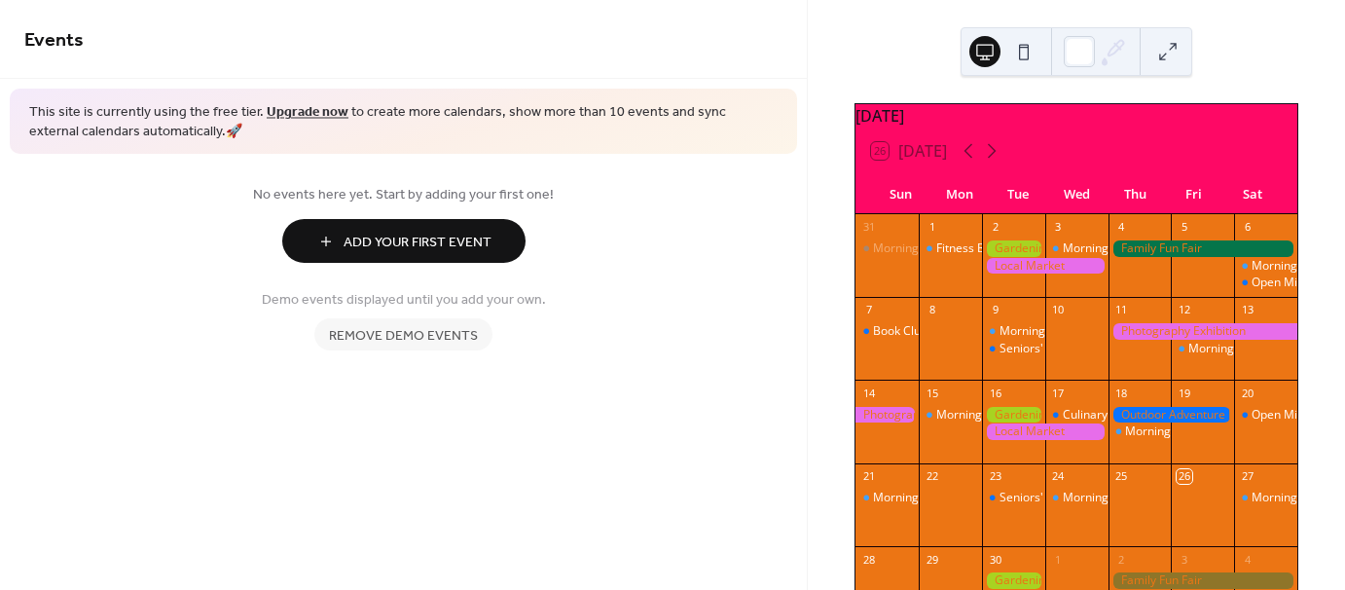
click at [1017, 268] on div at bounding box center [1013, 257] width 63 height 35
click at [962, 256] on div "Fitness Bootcamp" at bounding box center [985, 248] width 96 height 17
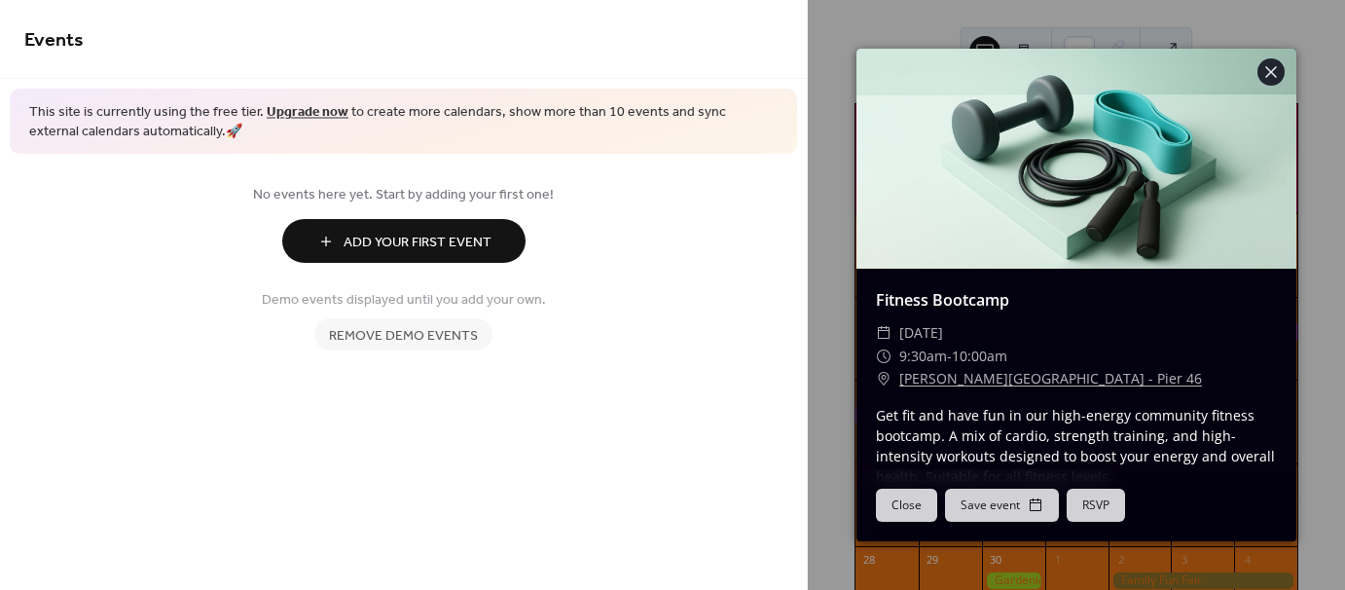
click at [914, 508] on button "Close" at bounding box center [906, 505] width 61 height 33
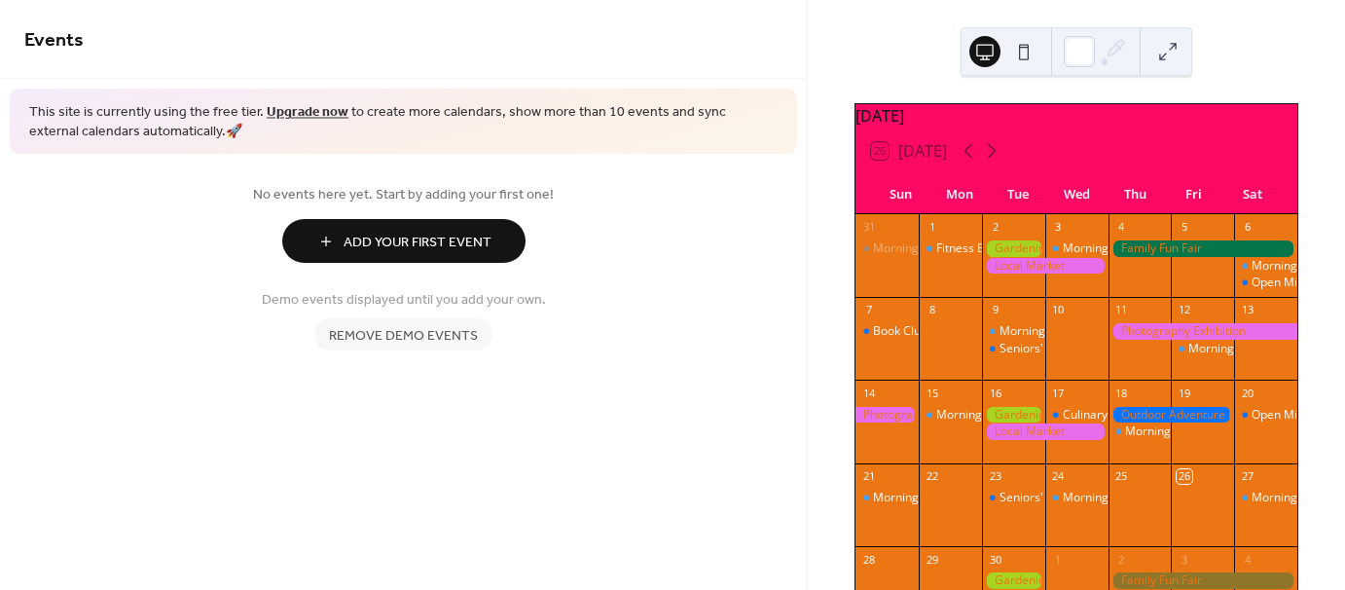
click at [432, 345] on span "Remove demo events" at bounding box center [403, 336] width 149 height 20
